Goal: Task Accomplishment & Management: Use online tool/utility

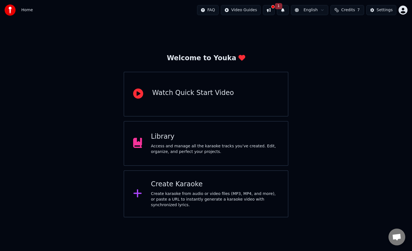
click at [197, 190] on div "Create Karaoke Create karaoke from audio or video files (MP3, MP4, and more), o…" at bounding box center [215, 194] width 128 height 28
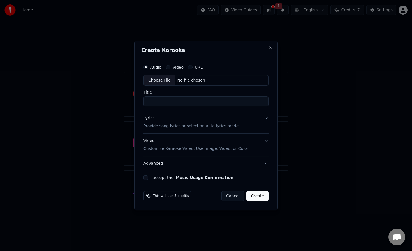
click at [190, 102] on input "Title" at bounding box center [206, 102] width 125 height 10
click at [237, 198] on button "Cancel" at bounding box center [233, 196] width 23 height 10
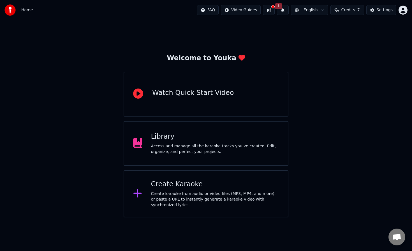
click at [190, 183] on div "Create Karaoke" at bounding box center [215, 184] width 128 height 9
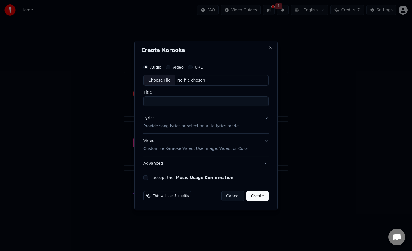
click at [201, 100] on input "Title" at bounding box center [206, 102] width 125 height 10
type input "********"
type input "*"
click at [164, 81] on div "Choose File" at bounding box center [159, 80] width 31 height 10
type input "**********"
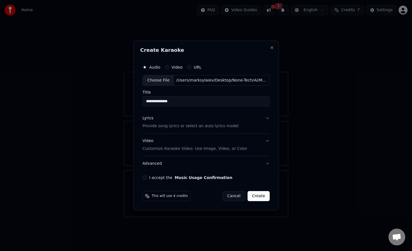
click at [261, 197] on button "Create" at bounding box center [259, 196] width 22 height 10
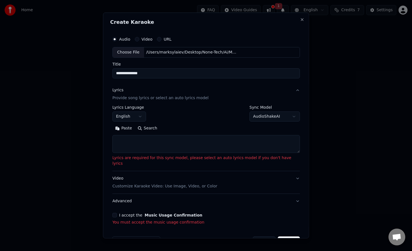
click at [235, 141] on textarea at bounding box center [206, 144] width 188 height 18
paste textarea "**********"
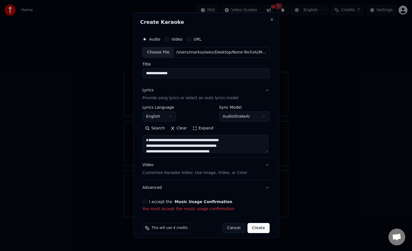
scroll to position [239, 0]
type textarea "**********"
click at [146, 203] on button "I accept the Music Usage Confirmation" at bounding box center [145, 202] width 4 height 4
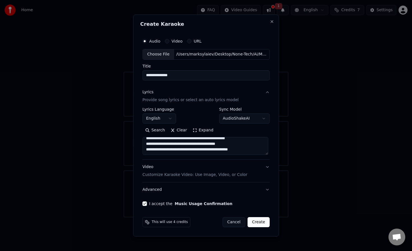
click at [163, 121] on button "English" at bounding box center [160, 119] width 34 height 10
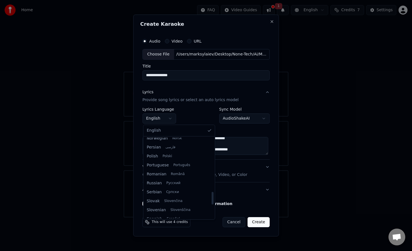
scroll to position [345, 0]
select select "**"
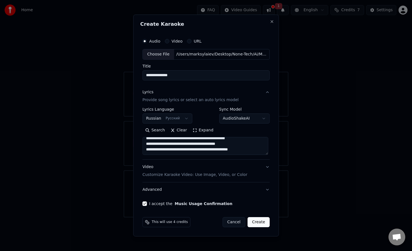
drag, startPoint x: 210, startPoint y: 77, endPoint x: 162, endPoint y: 76, distance: 48.5
click at [162, 76] on input "**********" at bounding box center [206, 75] width 127 height 10
type input "**********"
click at [259, 223] on button "Create" at bounding box center [259, 222] width 22 height 10
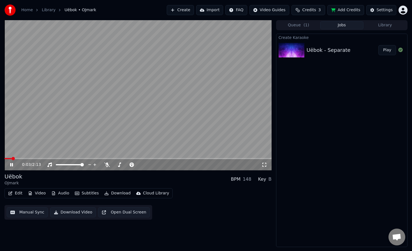
click at [392, 50] on button "Play" at bounding box center [388, 50] width 18 height 10
click at [13, 166] on icon at bounding box center [15, 165] width 13 height 4
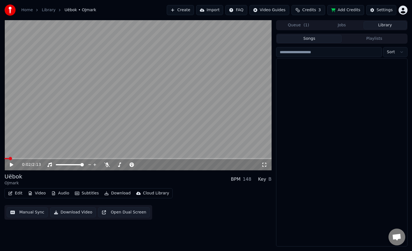
click at [380, 26] on button "Library" at bounding box center [385, 25] width 43 height 8
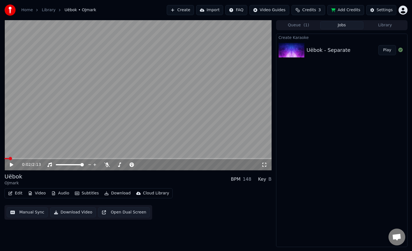
click at [346, 27] on button "Jobs" at bounding box center [341, 25] width 43 height 8
click at [304, 27] on span "( 1 )" at bounding box center [307, 25] width 6 height 6
click at [347, 24] on button "Jobs" at bounding box center [341, 25] width 43 height 8
click at [389, 50] on button "Play" at bounding box center [388, 50] width 18 height 10
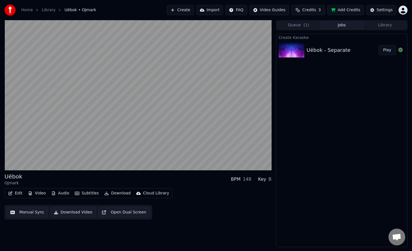
click at [387, 26] on button "Library" at bounding box center [385, 25] width 43 height 8
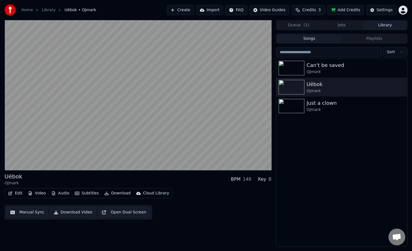
click at [352, 27] on button "Jobs" at bounding box center [341, 25] width 43 height 8
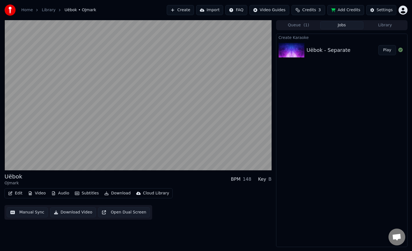
click at [298, 26] on button "Queue ( 1 )" at bounding box center [298, 25] width 43 height 8
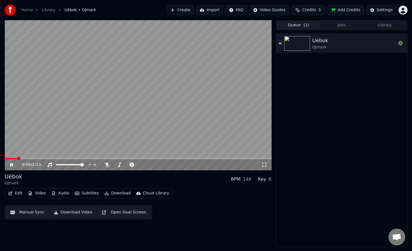
click at [11, 169] on div "0:06 / 2:13" at bounding box center [137, 164] width 267 height 11
click at [15, 165] on icon at bounding box center [15, 165] width 13 height 4
click at [280, 43] on icon at bounding box center [280, 44] width 3 height 4
click at [206, 107] on video at bounding box center [137, 95] width 267 height 150
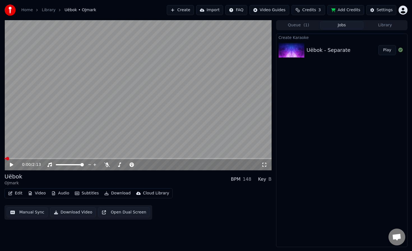
click at [351, 24] on button "Jobs" at bounding box center [341, 25] width 43 height 8
click at [381, 26] on button "Library" at bounding box center [385, 25] width 43 height 8
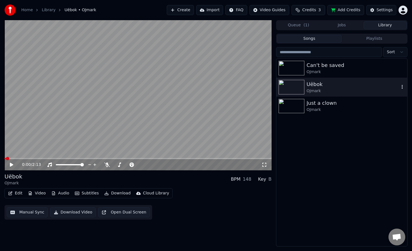
click at [403, 88] on icon "button" at bounding box center [403, 87] width 6 height 4
click at [390, 132] on div "Delete" at bounding box center [391, 133] width 43 height 9
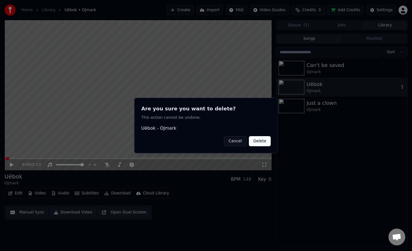
click at [263, 143] on button "Delete" at bounding box center [260, 141] width 22 height 10
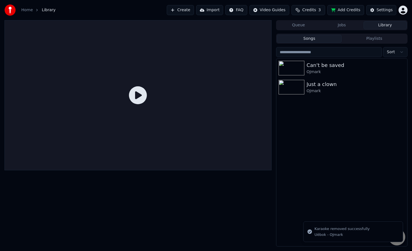
click at [350, 29] on button "Jobs" at bounding box center [341, 25] width 43 height 8
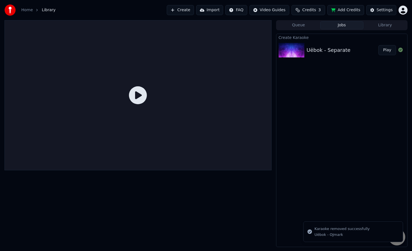
click at [332, 54] on div "Uëbok - Separate Play" at bounding box center [342, 50] width 131 height 19
click at [382, 52] on button "Play" at bounding box center [388, 50] width 18 height 10
click at [387, 51] on button "Play" at bounding box center [388, 50] width 18 height 10
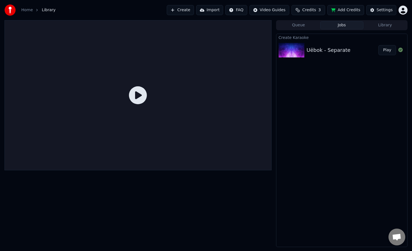
click at [387, 51] on button "Play" at bounding box center [388, 50] width 18 height 10
click at [296, 24] on button "Queue" at bounding box center [298, 25] width 43 height 8
click at [341, 29] on button "Jobs" at bounding box center [341, 25] width 43 height 8
click at [389, 49] on button "Play" at bounding box center [388, 50] width 18 height 10
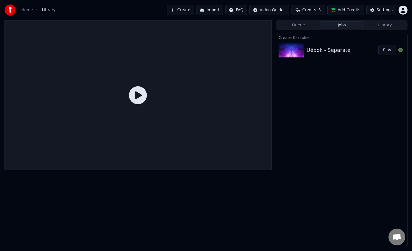
click at [389, 49] on button "Play" at bounding box center [388, 50] width 18 height 10
click at [392, 29] on div "Queue Jobs Library" at bounding box center [342, 25] width 132 height 10
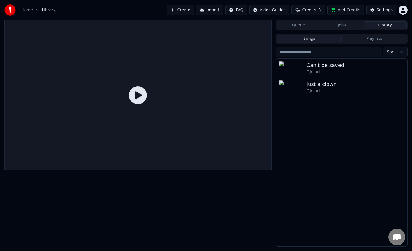
click at [385, 27] on button "Library" at bounding box center [385, 25] width 43 height 8
click at [350, 25] on button "Jobs" at bounding box center [341, 25] width 43 height 8
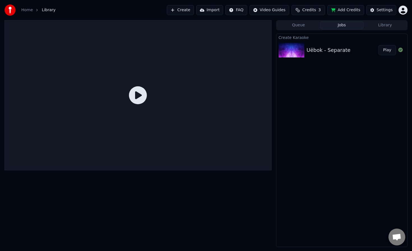
click at [390, 52] on button "Play" at bounding box center [388, 50] width 18 height 10
click at [116, 113] on div at bounding box center [137, 95] width 267 height 150
click at [146, 95] on icon at bounding box center [138, 95] width 18 height 18
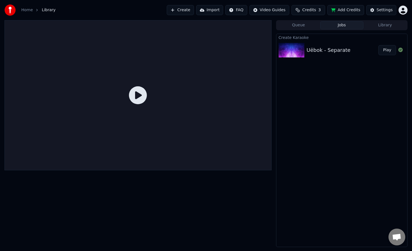
click at [146, 95] on icon at bounding box center [138, 95] width 18 height 18
click at [159, 182] on div at bounding box center [137, 133] width 267 height 227
click at [313, 128] on div "Create Karaoke Uëbok - Separate Play" at bounding box center [342, 141] width 132 height 214
